Goal: Check status

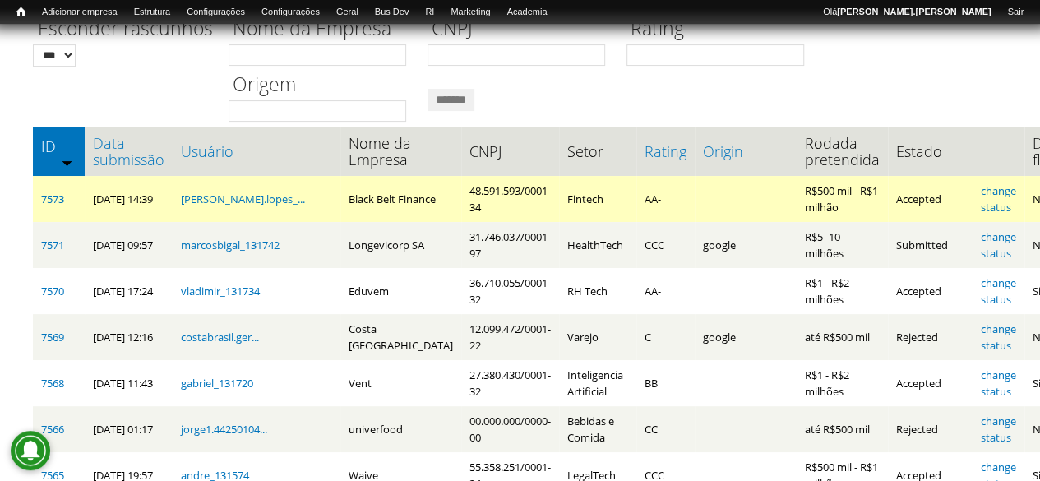
drag, startPoint x: 46, startPoint y: 212, endPoint x: 39, endPoint y: 197, distance: 16.2
click at [49, 202] on link "7573" at bounding box center [52, 199] width 23 height 15
